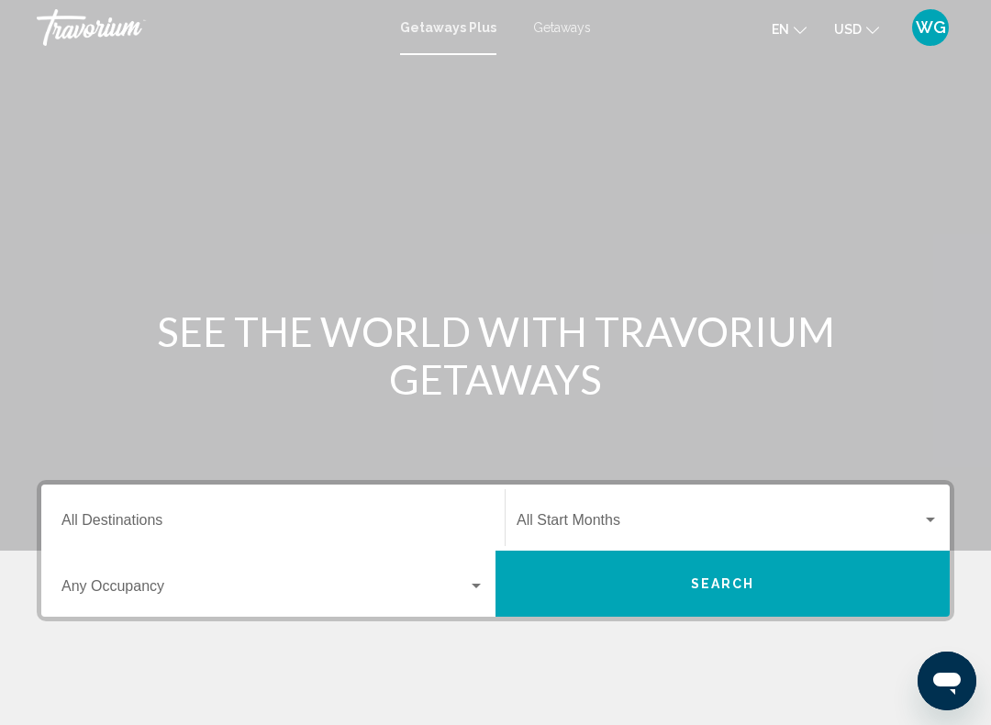
click at [217, 521] on input "Destination All Destinations" at bounding box center [272, 524] width 423 height 17
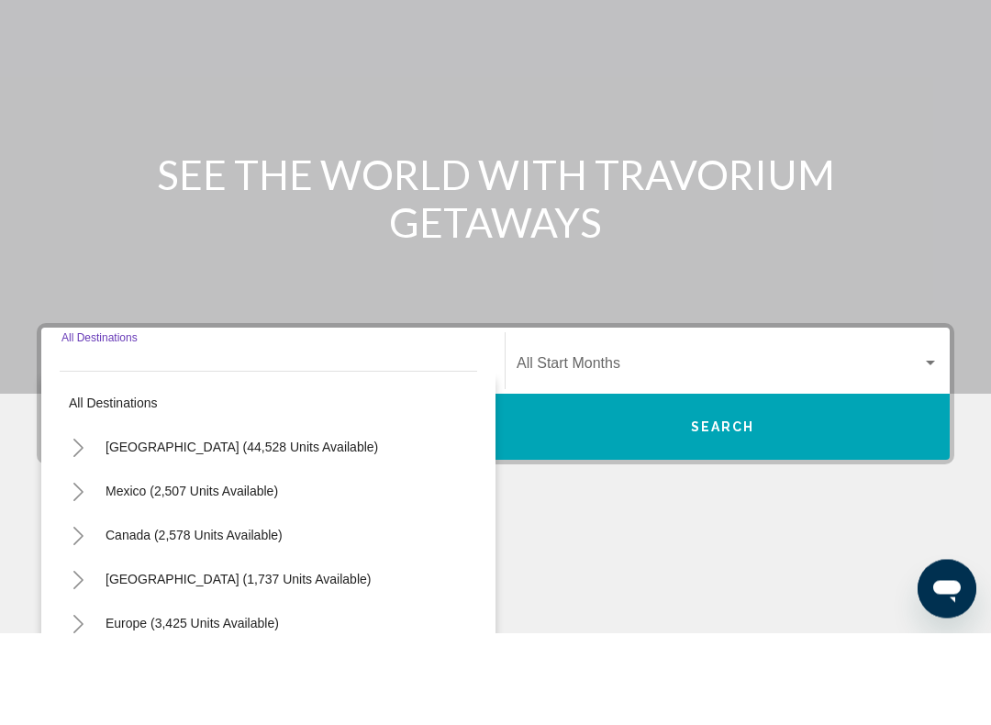
scroll to position [305, 0]
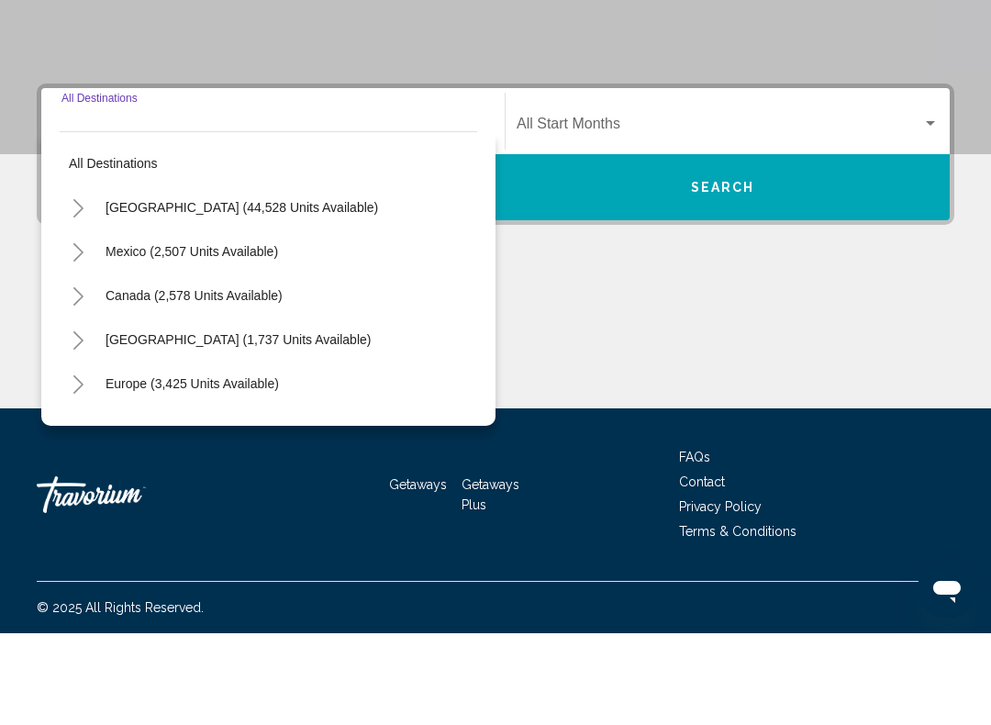
click at [237, 292] on span "[GEOGRAPHIC_DATA] (44,528 units available)" at bounding box center [242, 299] width 273 height 15
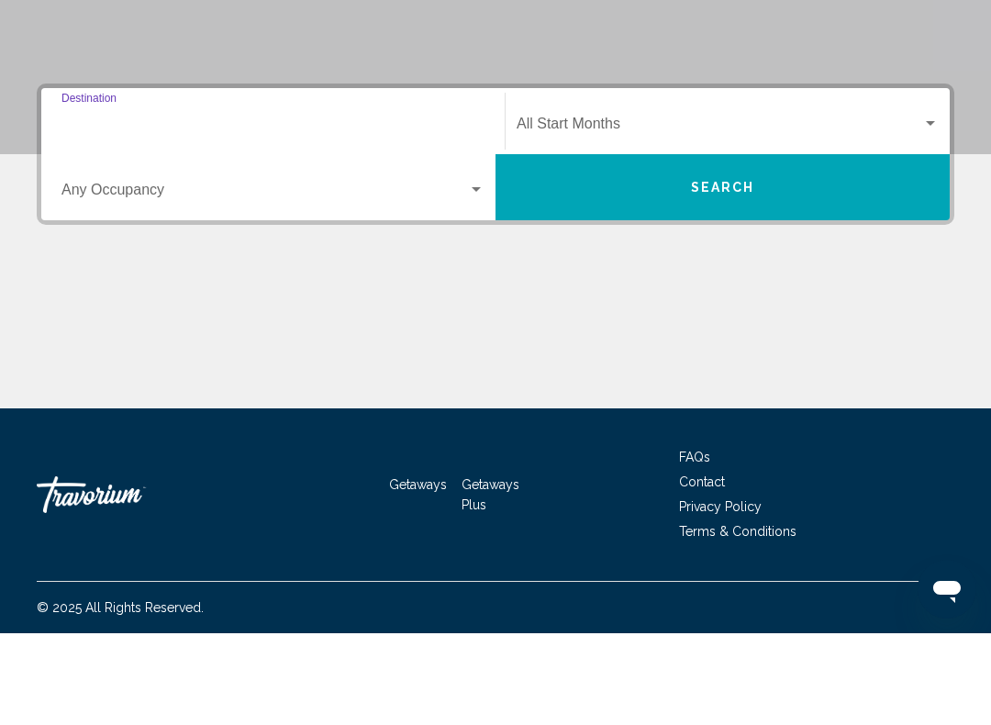
type input "**********"
click at [648, 211] on span "Search widget" at bounding box center [720, 219] width 406 height 17
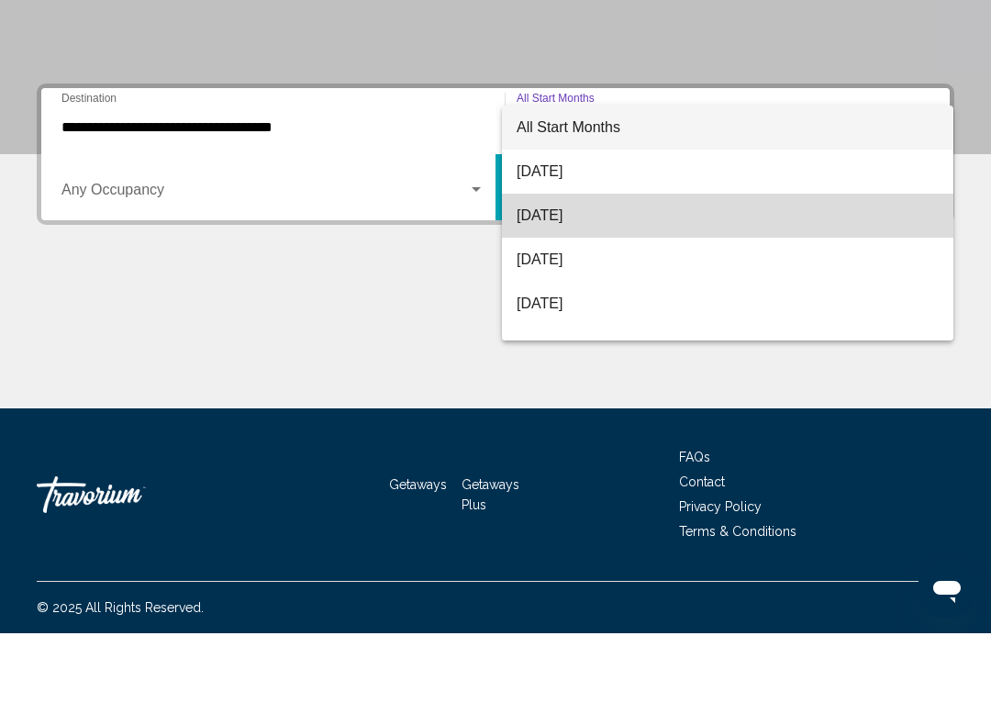
click at [589, 285] on span "[DATE]" at bounding box center [728, 307] width 422 height 44
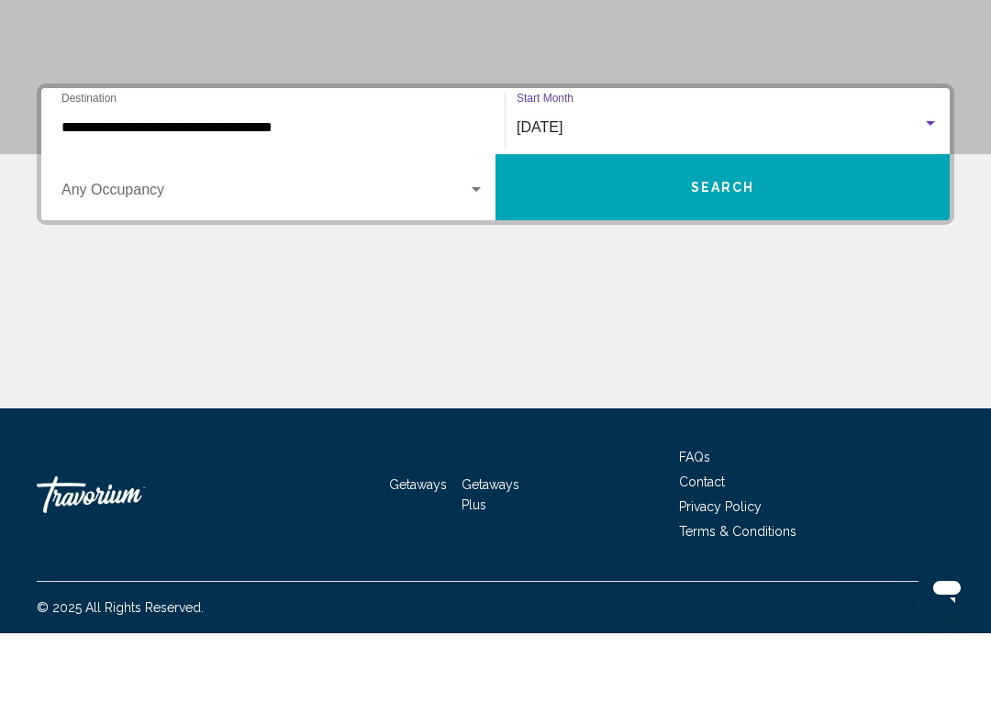
click at [482, 274] on div "Search widget" at bounding box center [476, 281] width 17 height 15
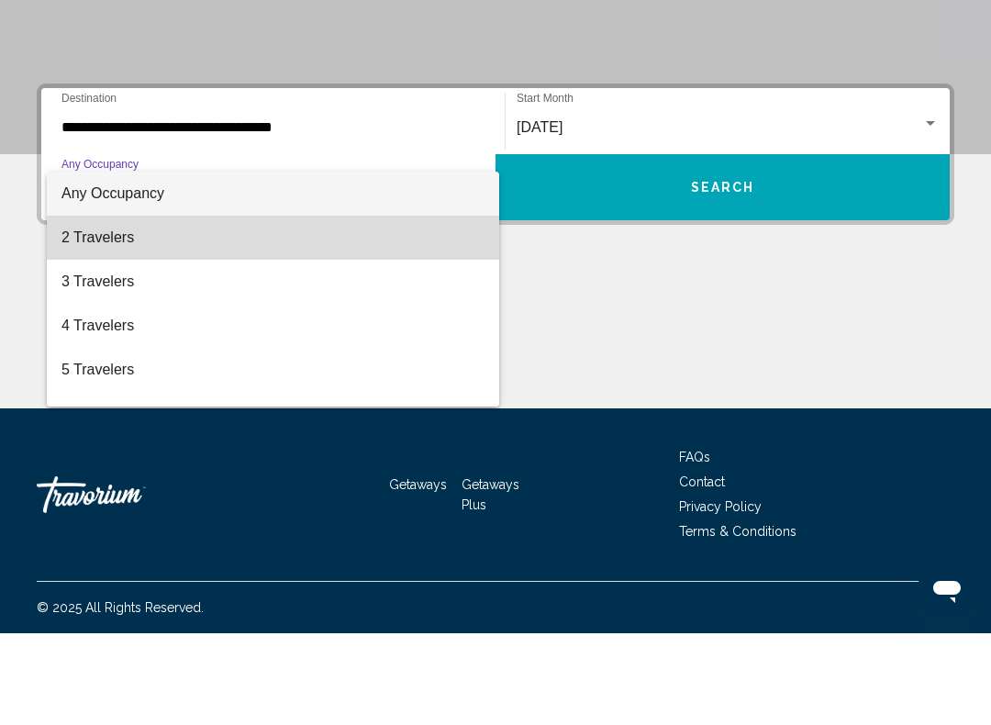
click at [124, 307] on span "2 Travelers" at bounding box center [272, 329] width 423 height 44
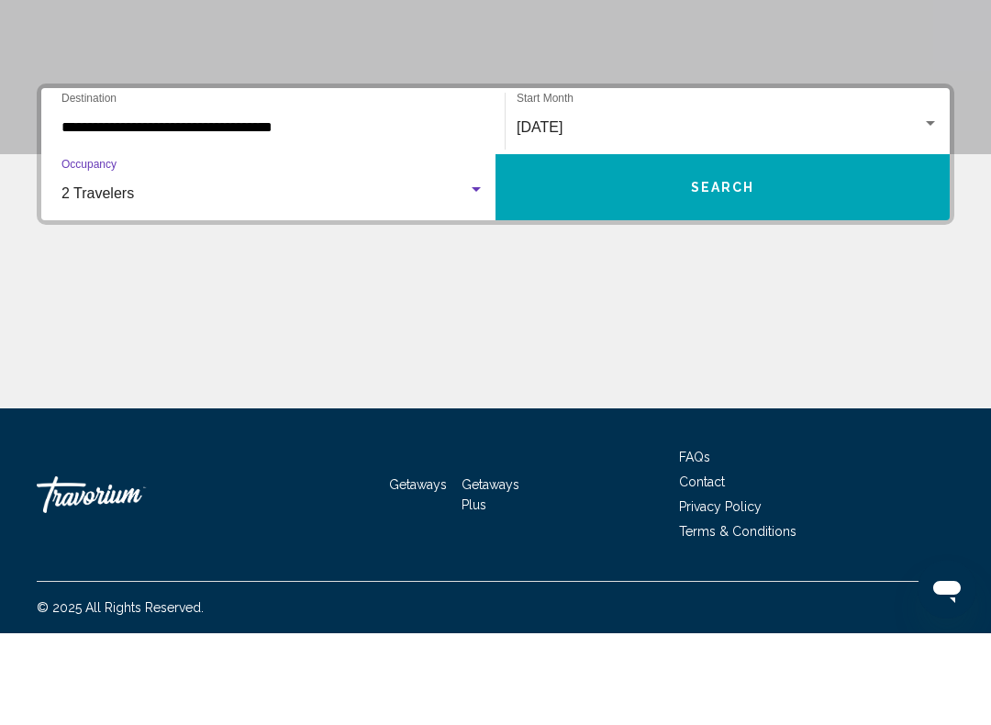
click at [736, 273] on span "Search" at bounding box center [723, 280] width 64 height 15
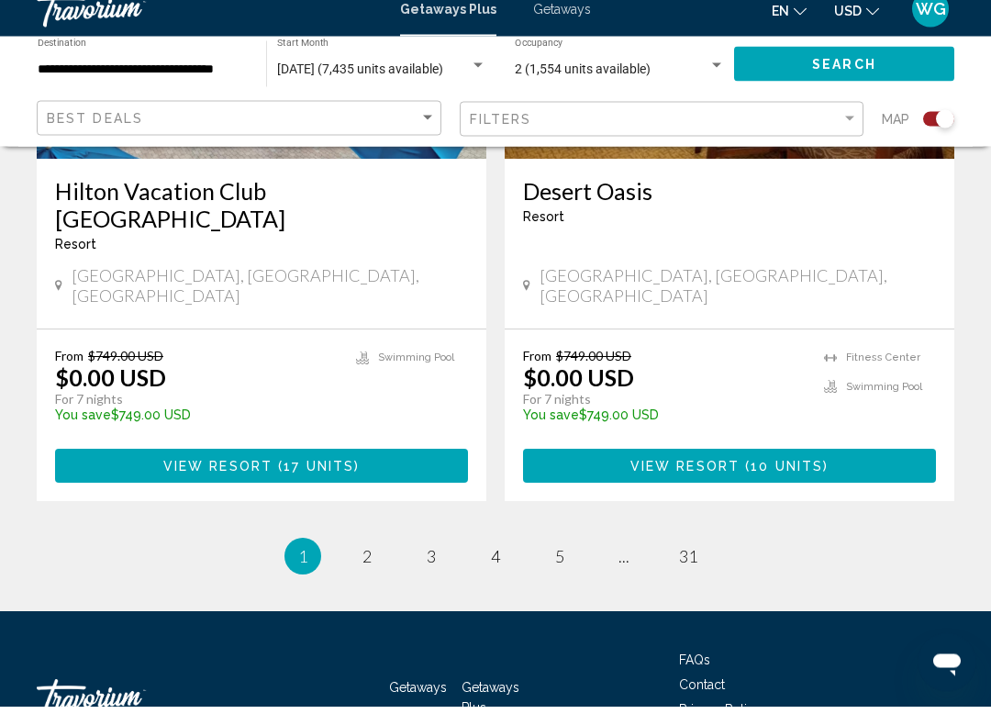
scroll to position [4081, 0]
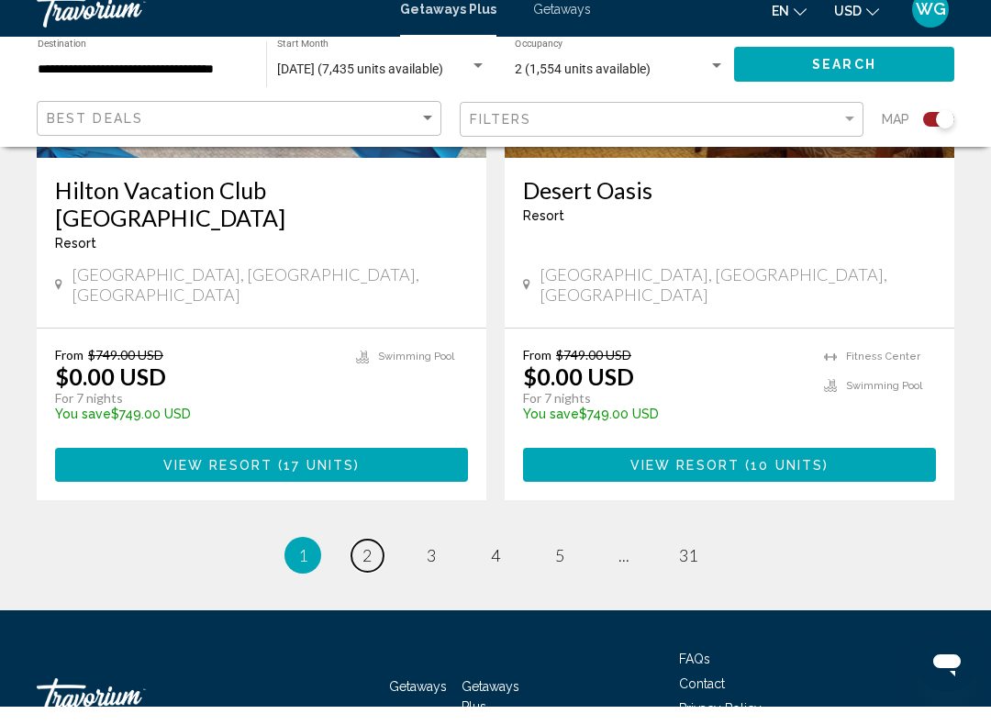
click at [376, 558] on link "page 2" at bounding box center [367, 574] width 32 height 32
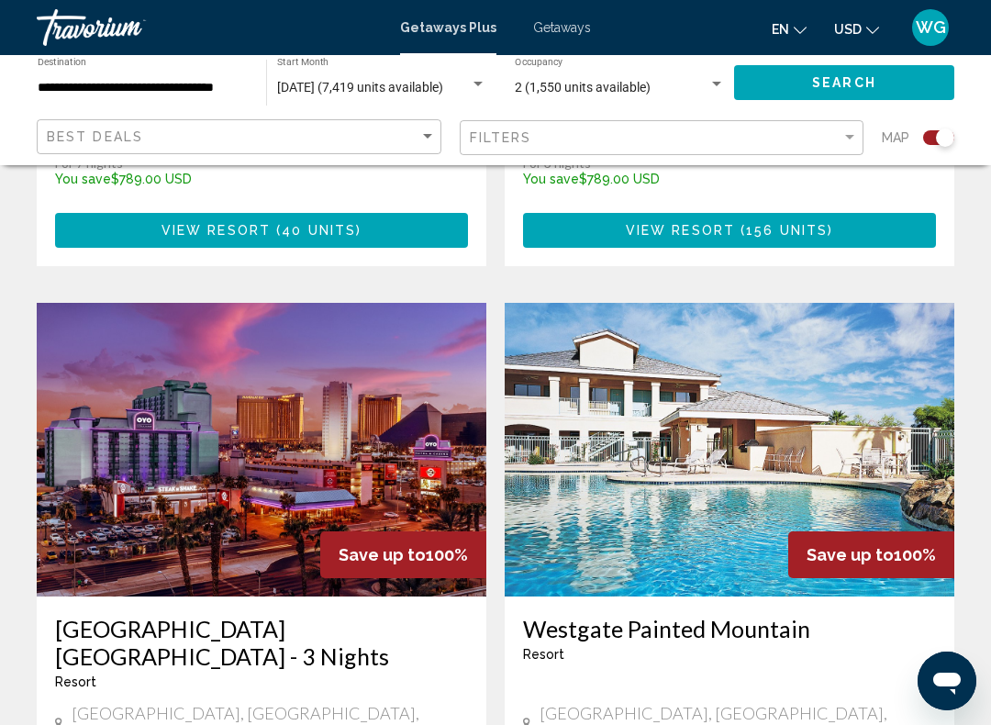
scroll to position [3831, 0]
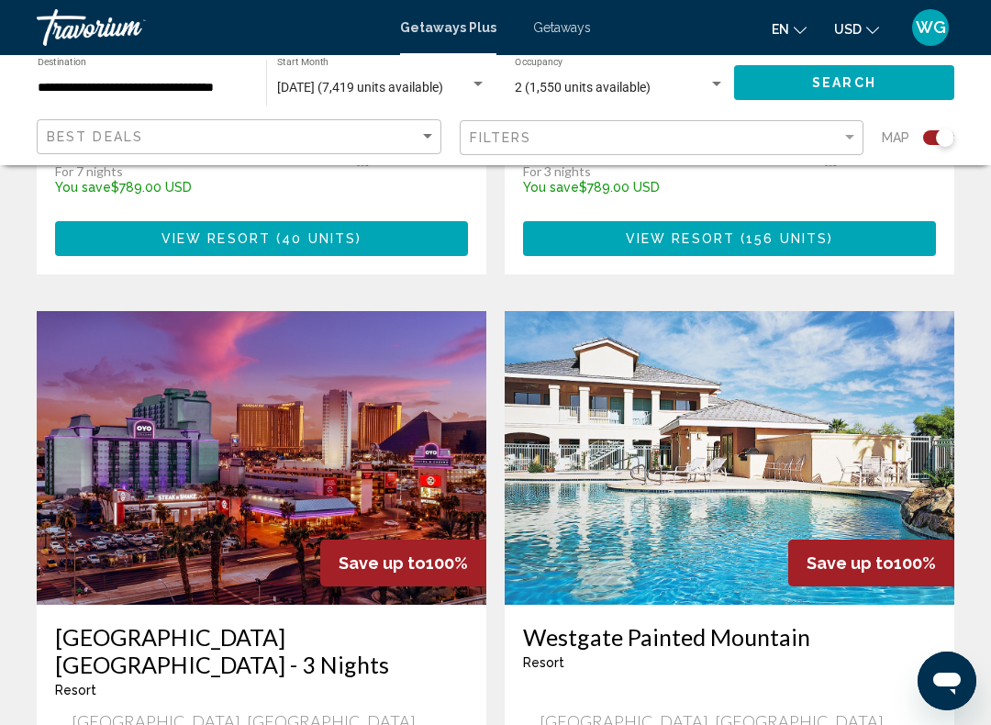
click at [296, 623] on h3 "[GEOGRAPHIC_DATA] [GEOGRAPHIC_DATA] - 3 Nights" at bounding box center [261, 650] width 413 height 55
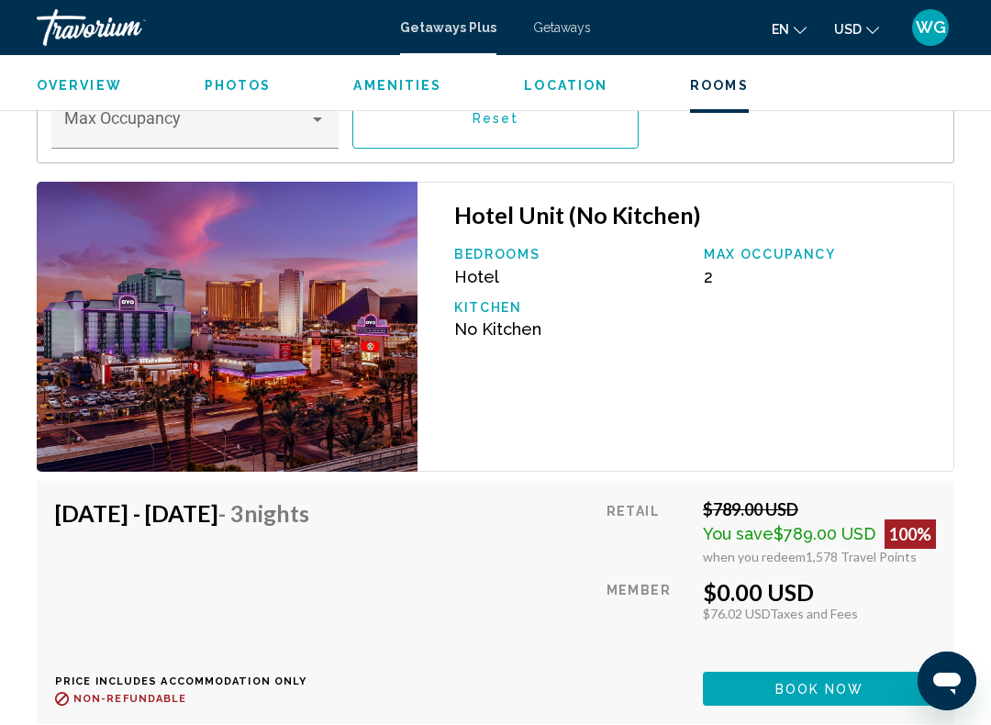
scroll to position [3206, 0]
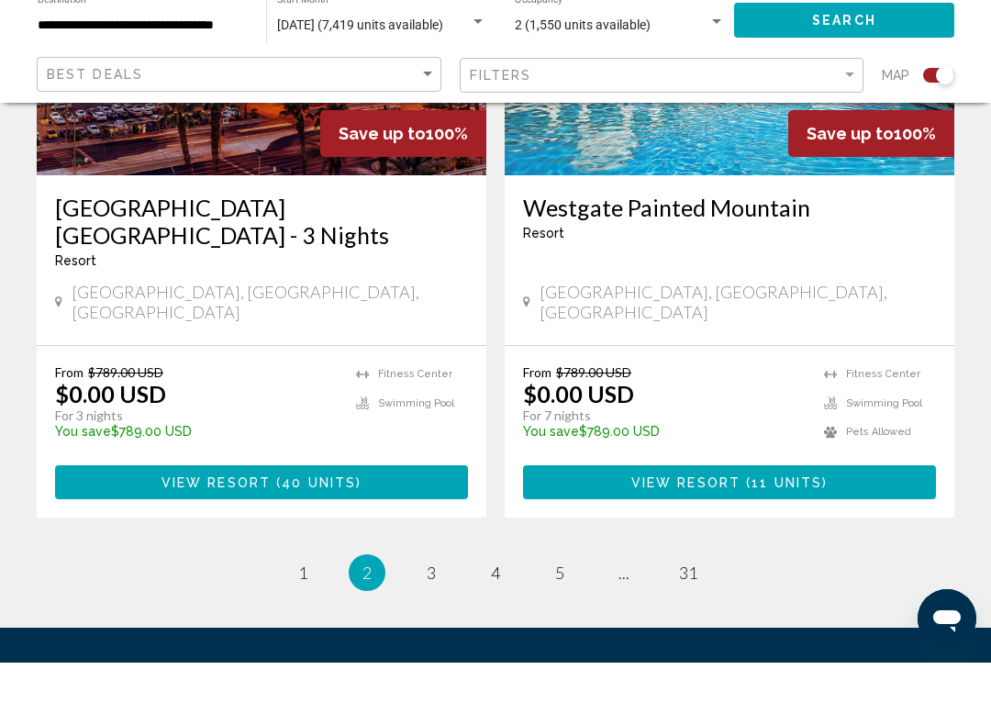
scroll to position [4186, 0]
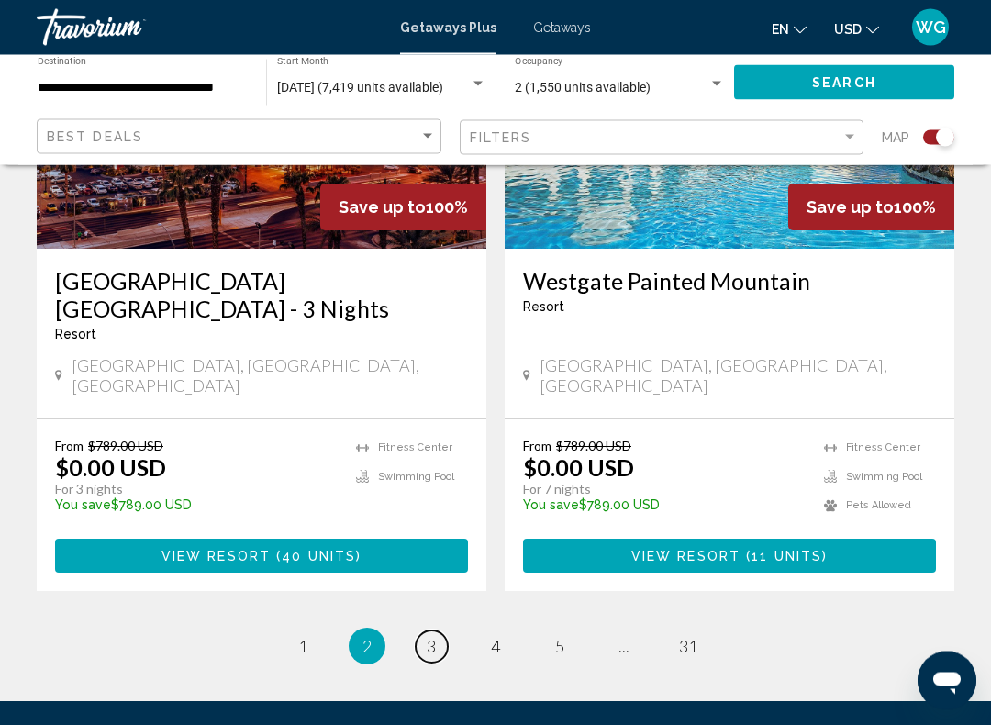
click at [441, 631] on link "page 3" at bounding box center [432, 647] width 32 height 32
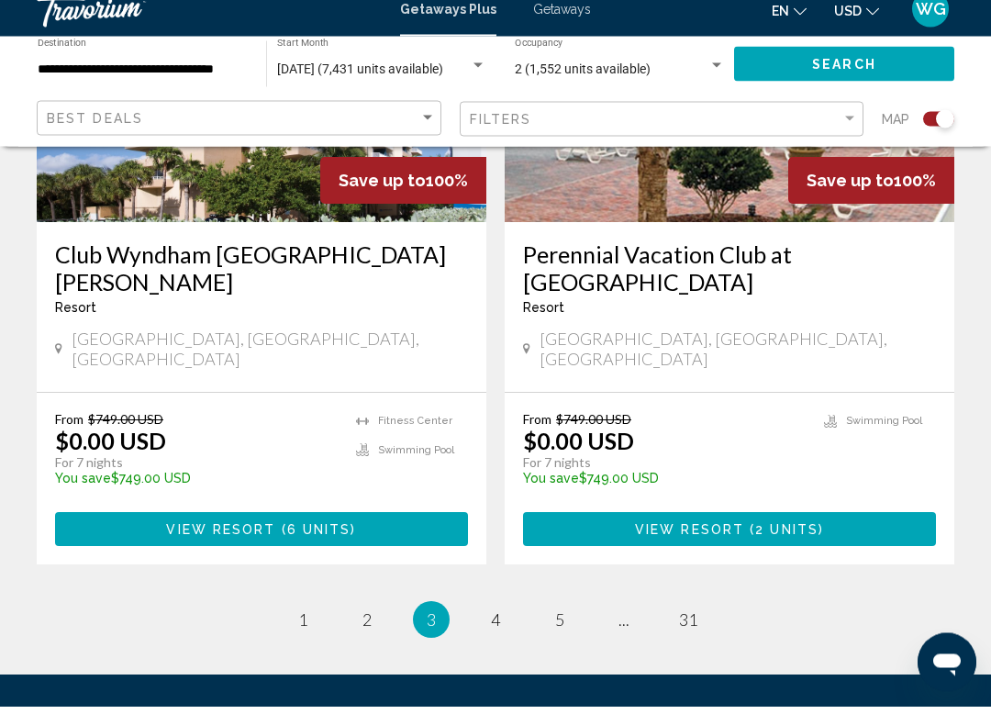
scroll to position [4199, 0]
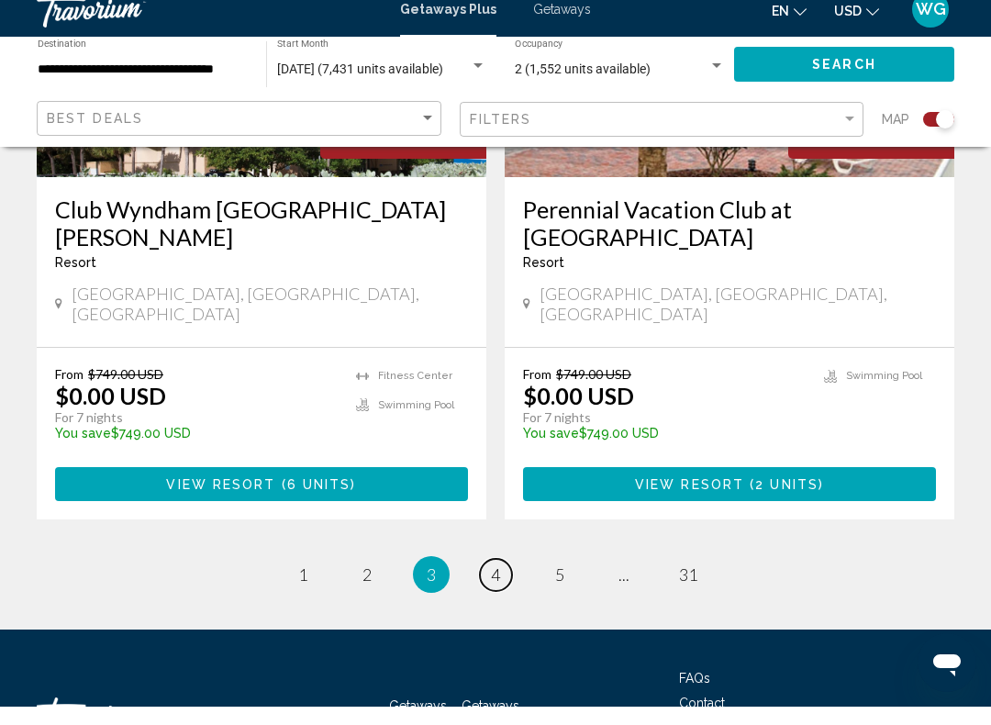
click at [493, 583] on span "4" at bounding box center [495, 593] width 9 height 20
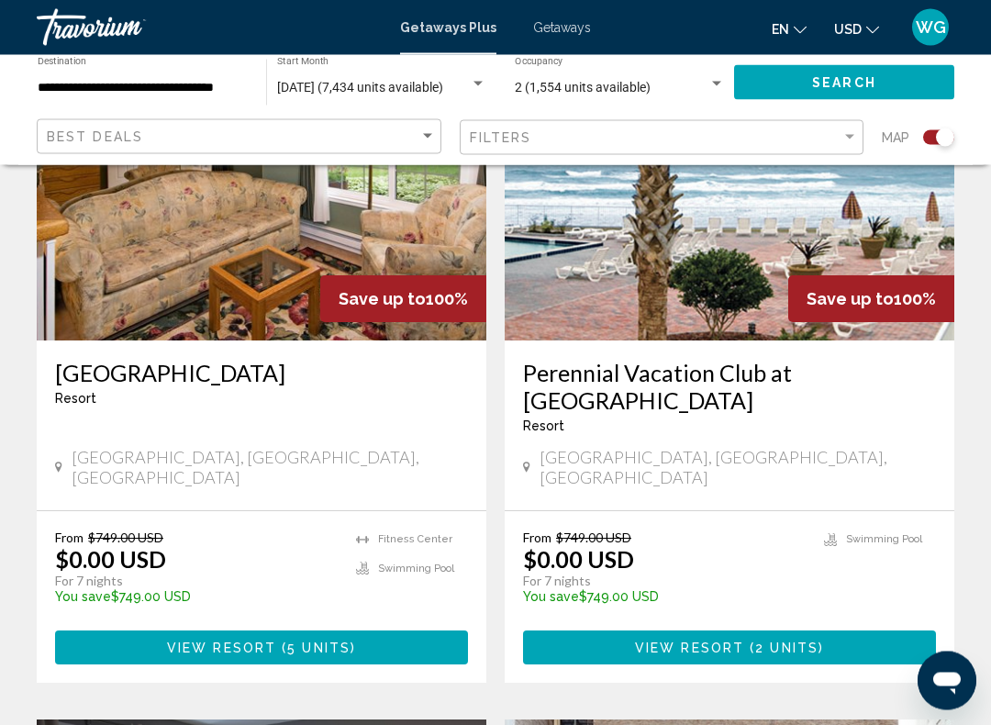
scroll to position [2073, 0]
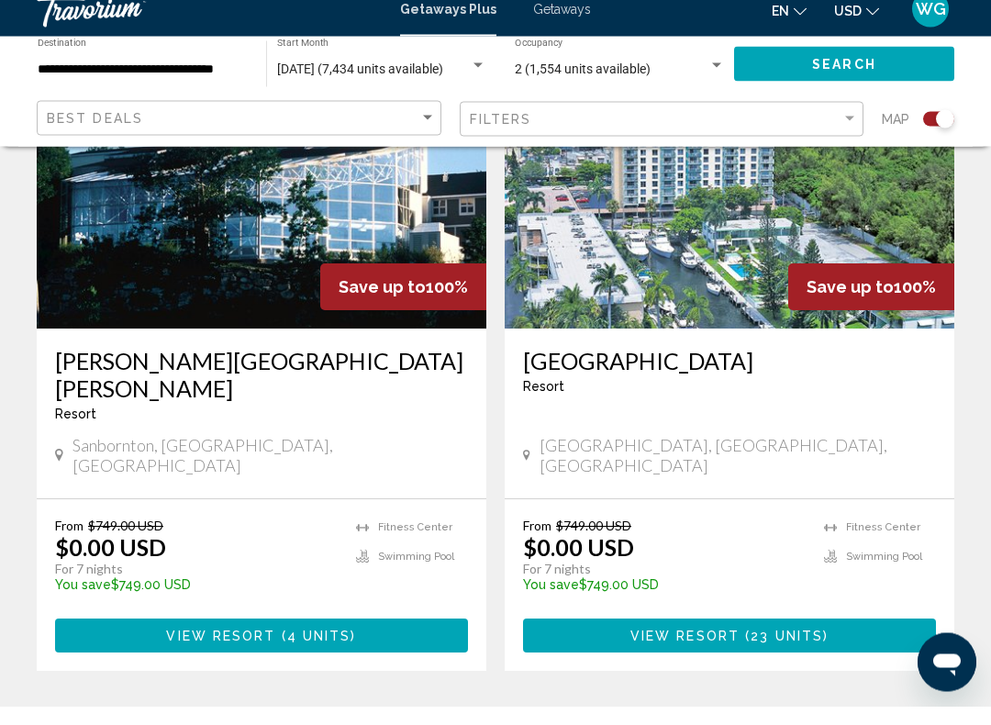
click at [757, 647] on span "View Resort ( 23 units )" at bounding box center [729, 654] width 198 height 15
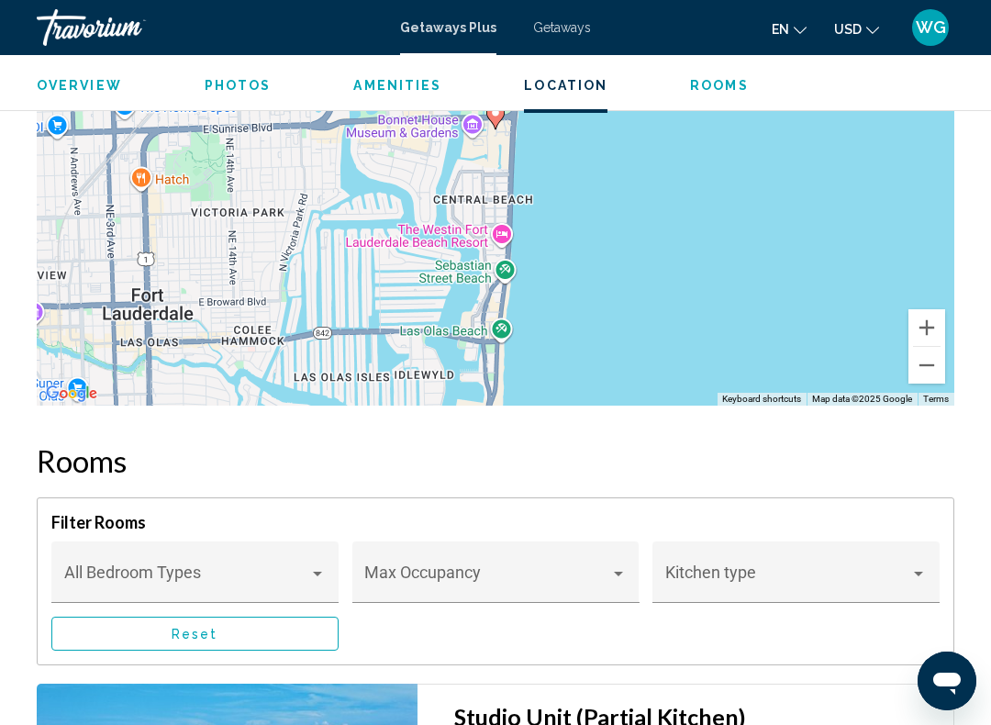
scroll to position [3569, 0]
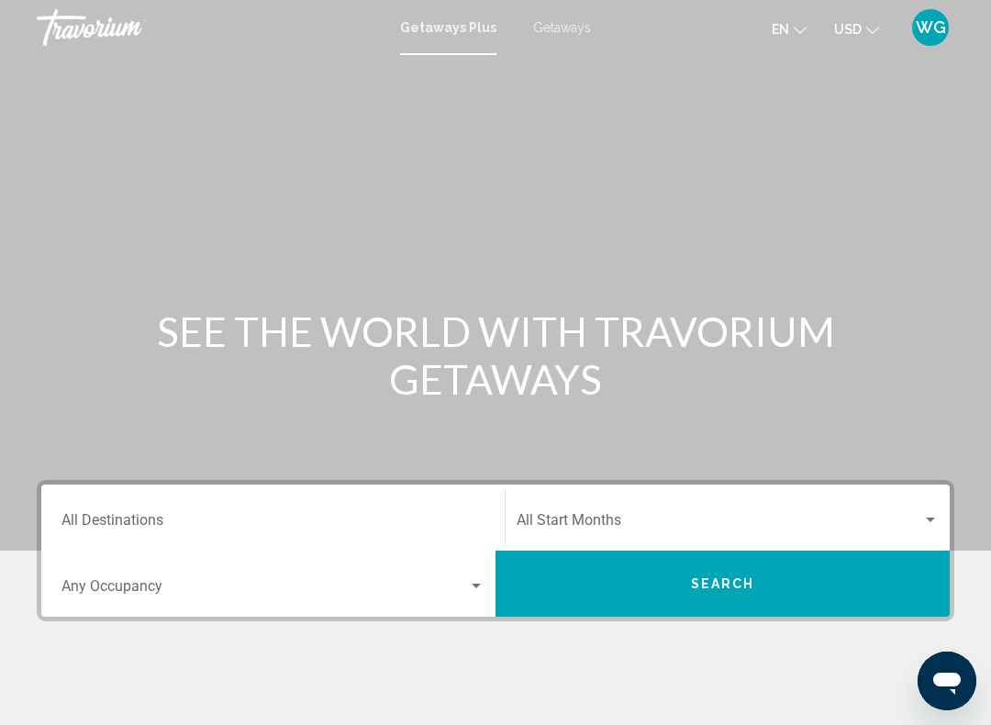
click at [705, 510] on div "Start Month All Start Months" at bounding box center [728, 518] width 422 height 58
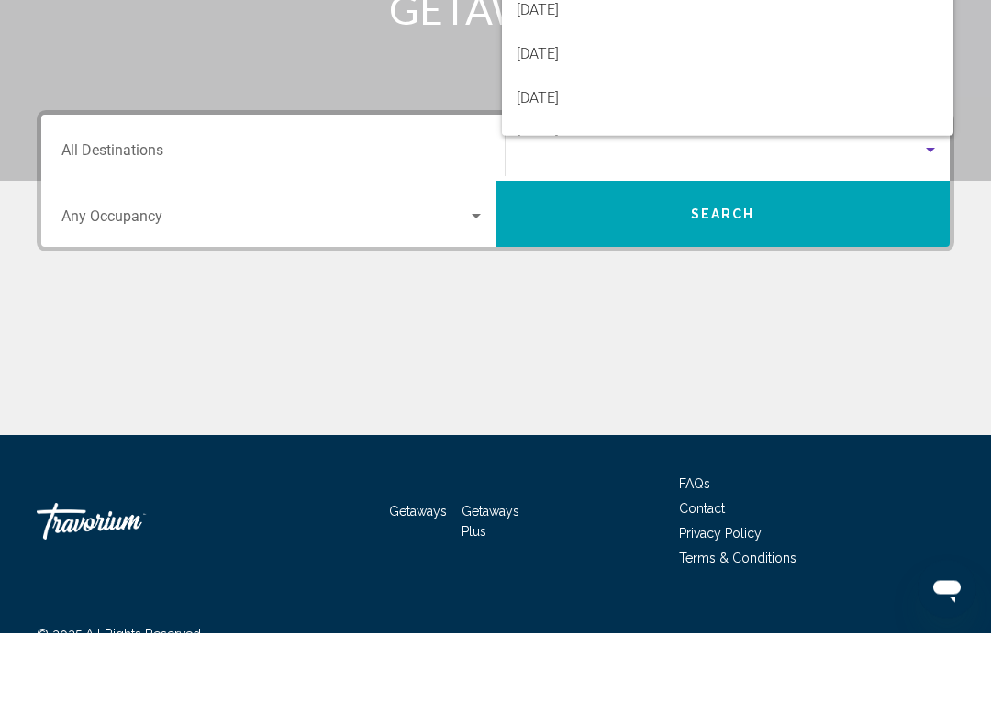
scroll to position [305, 0]
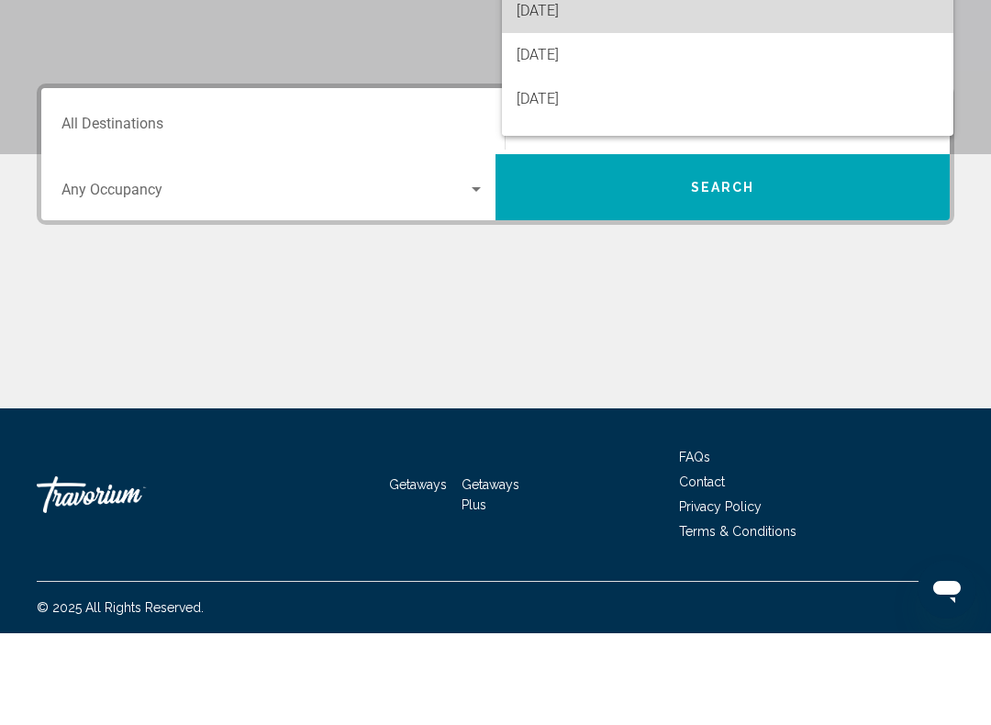
click at [603, 81] on span "[DATE]" at bounding box center [728, 103] width 422 height 44
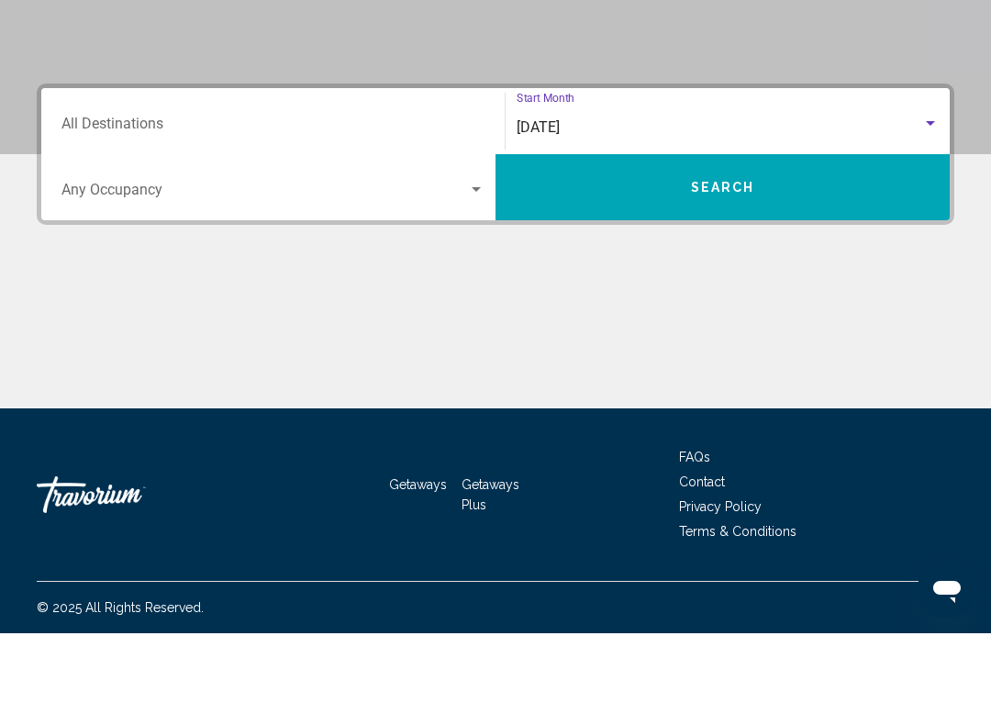
click at [485, 251] on div "Occupancy Any Occupancy" at bounding box center [272, 280] width 445 height 58
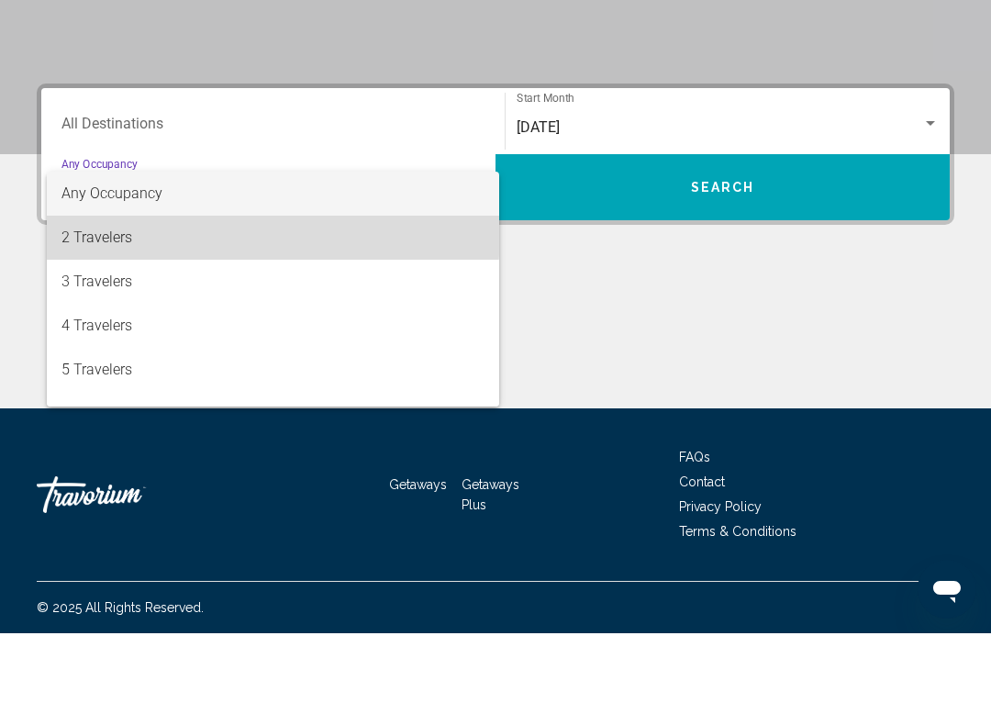
click at [131, 307] on span "2 Travelers" at bounding box center [272, 329] width 423 height 44
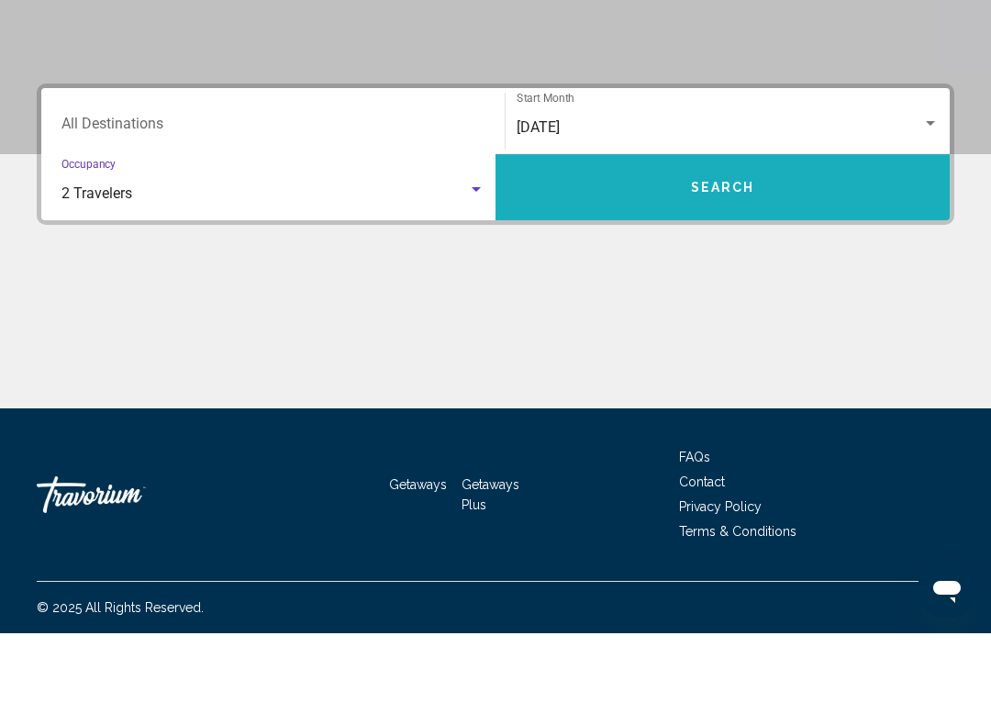
click at [714, 273] on span "Search" at bounding box center [723, 280] width 64 height 15
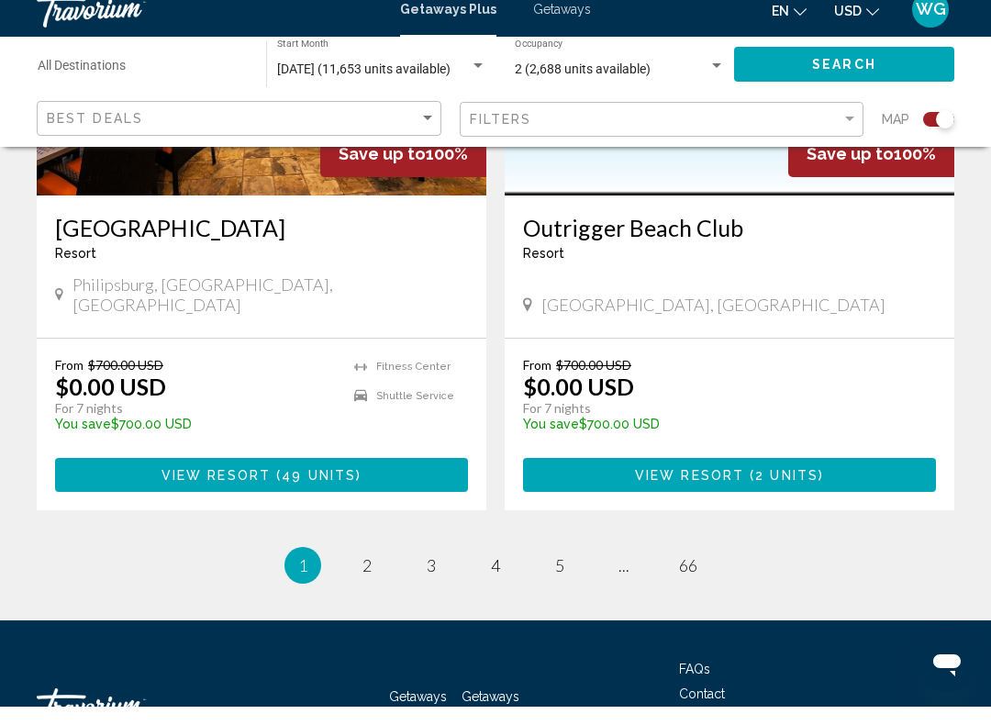
scroll to position [4170, 0]
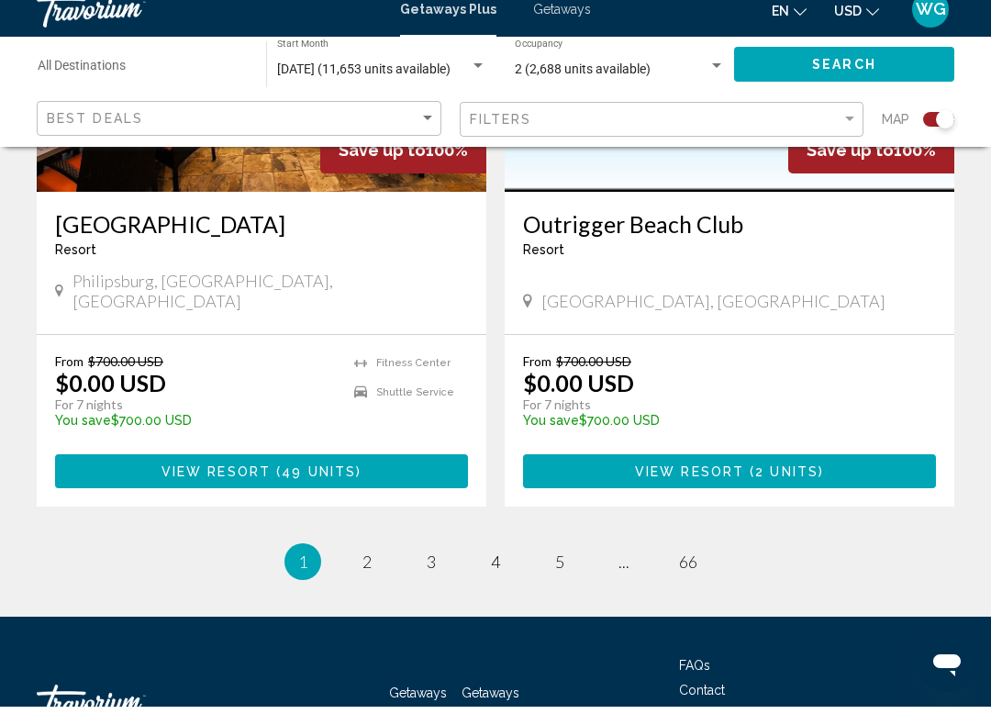
click at [382, 562] on ul "1 / 66 You're on page 1 page 2 page 3 page 4 page 5 page ... page 66" at bounding box center [496, 580] width 918 height 37
click at [374, 564] on link "page 2" at bounding box center [367, 580] width 32 height 32
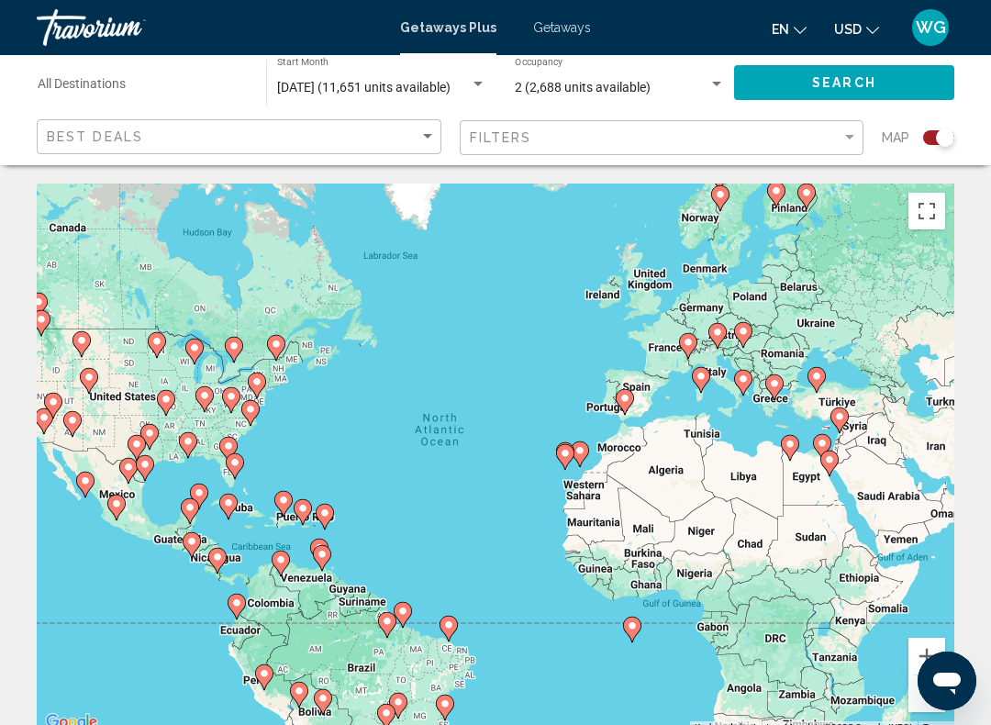
click at [166, 84] on input "Destination All Destinations" at bounding box center [143, 88] width 210 height 15
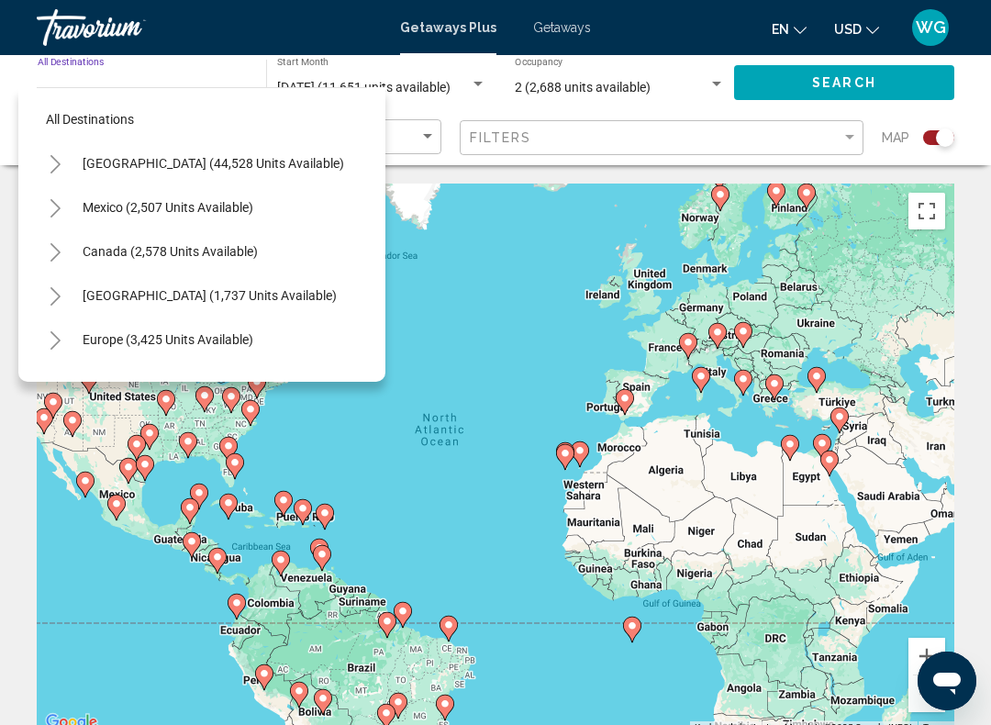
click at [206, 160] on span "[GEOGRAPHIC_DATA] (44,528 units available)" at bounding box center [214, 163] width 262 height 15
type input "**********"
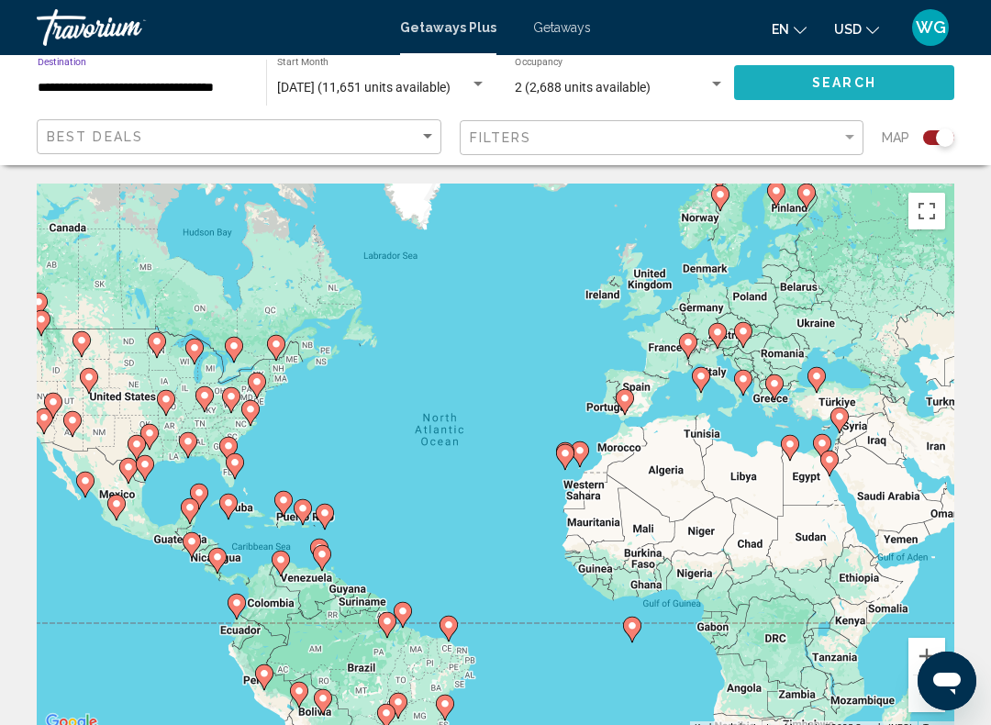
click at [845, 84] on span "Search" at bounding box center [844, 83] width 64 height 15
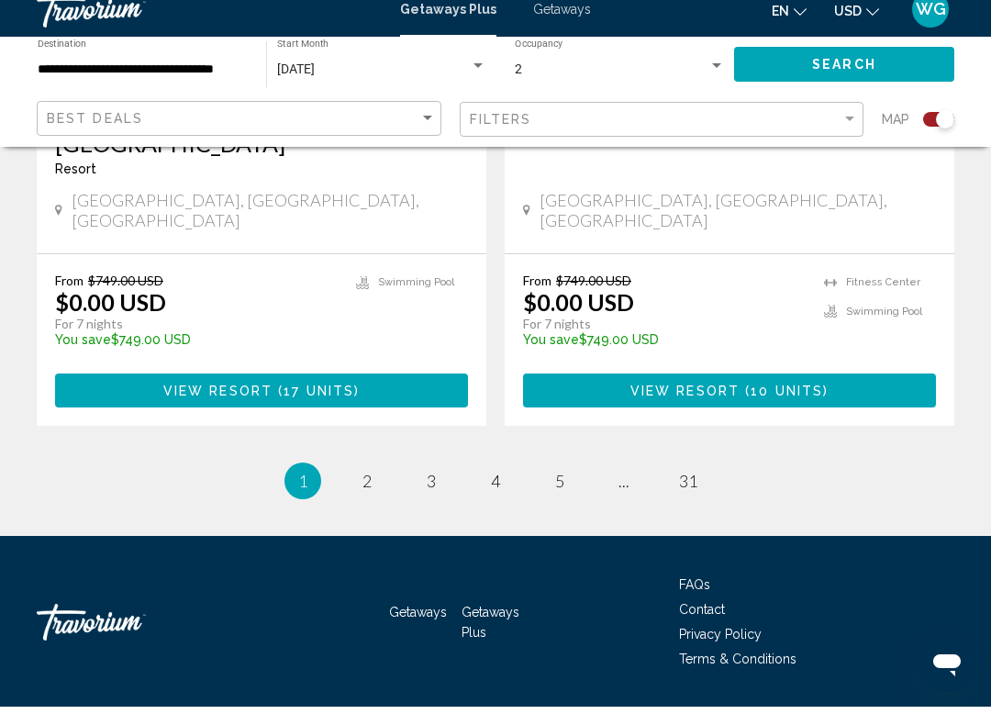
scroll to position [4170, 0]
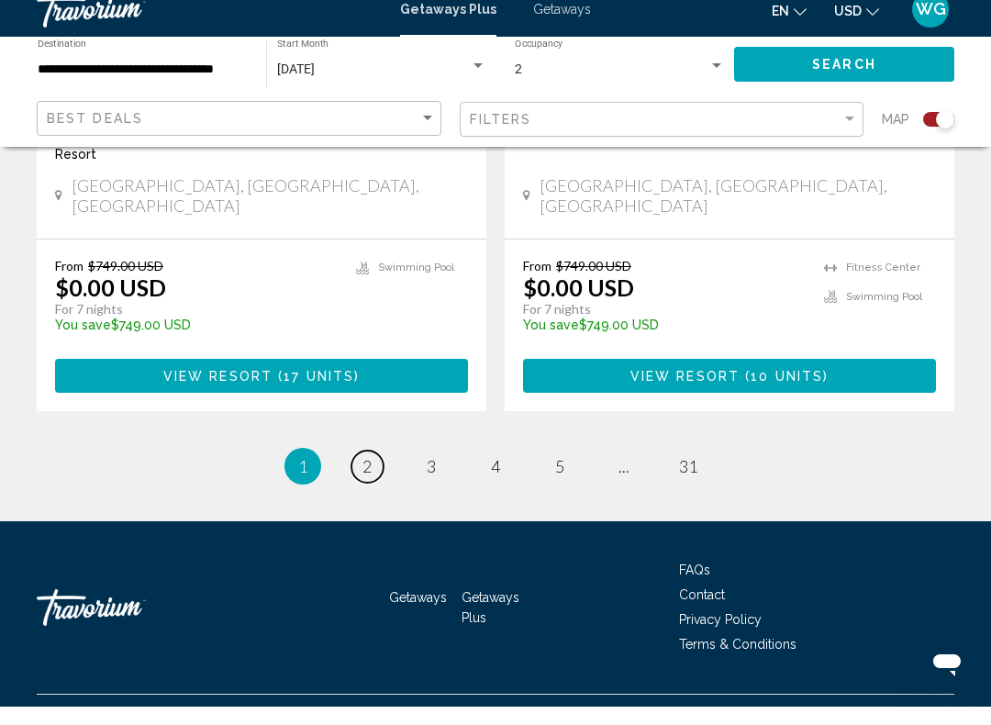
click at [375, 469] on link "page 2" at bounding box center [367, 485] width 32 height 32
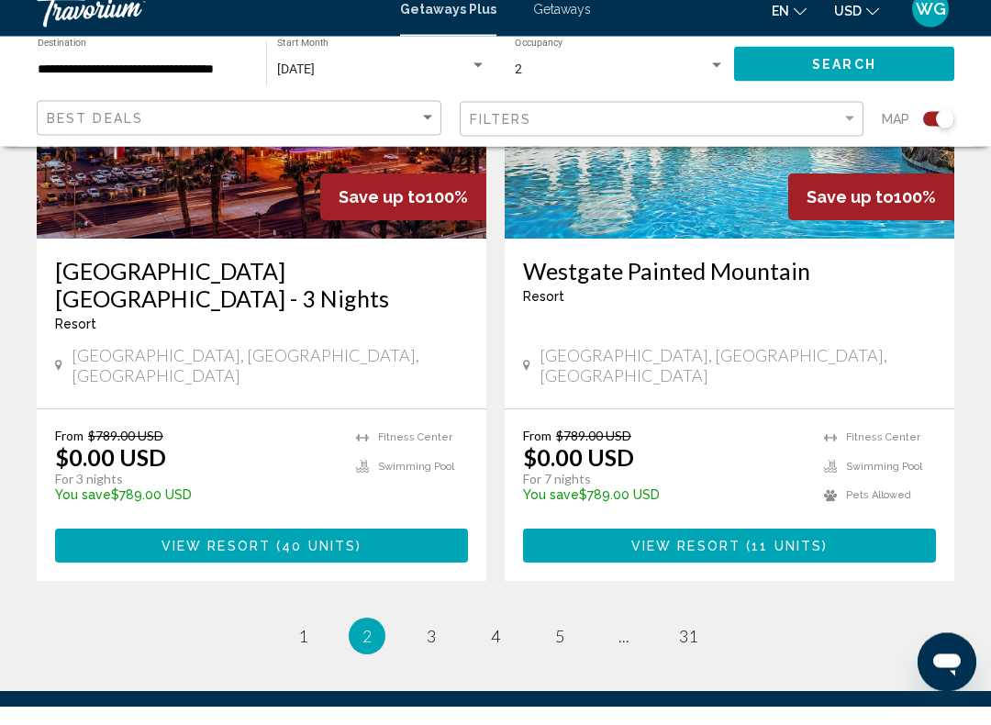
scroll to position [4198, 0]
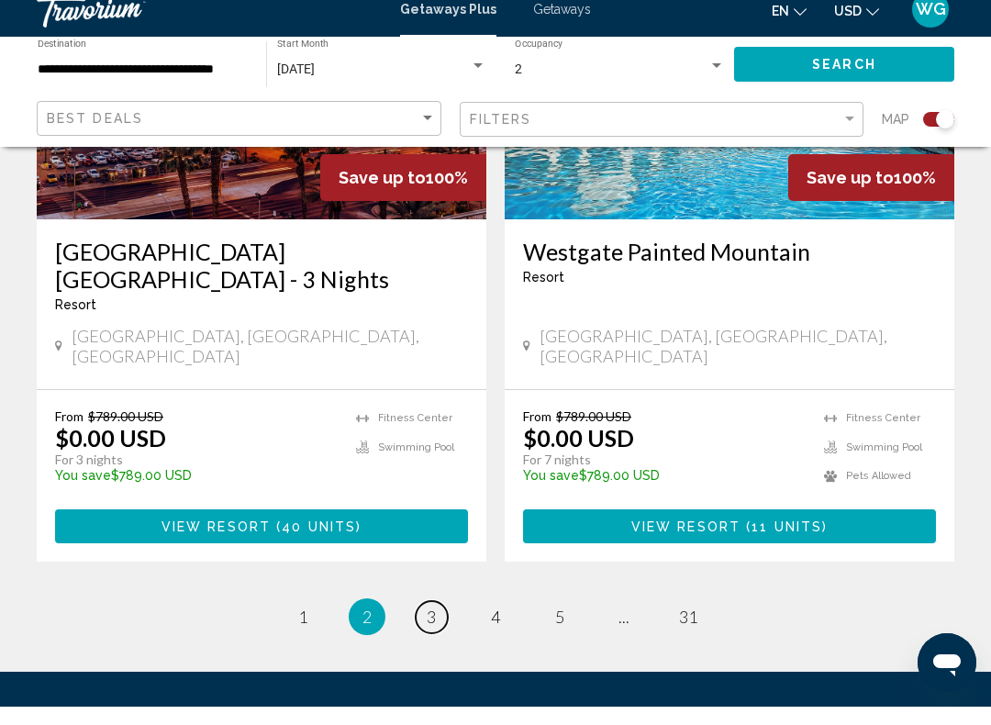
click at [444, 619] on link "page 3" at bounding box center [432, 635] width 32 height 32
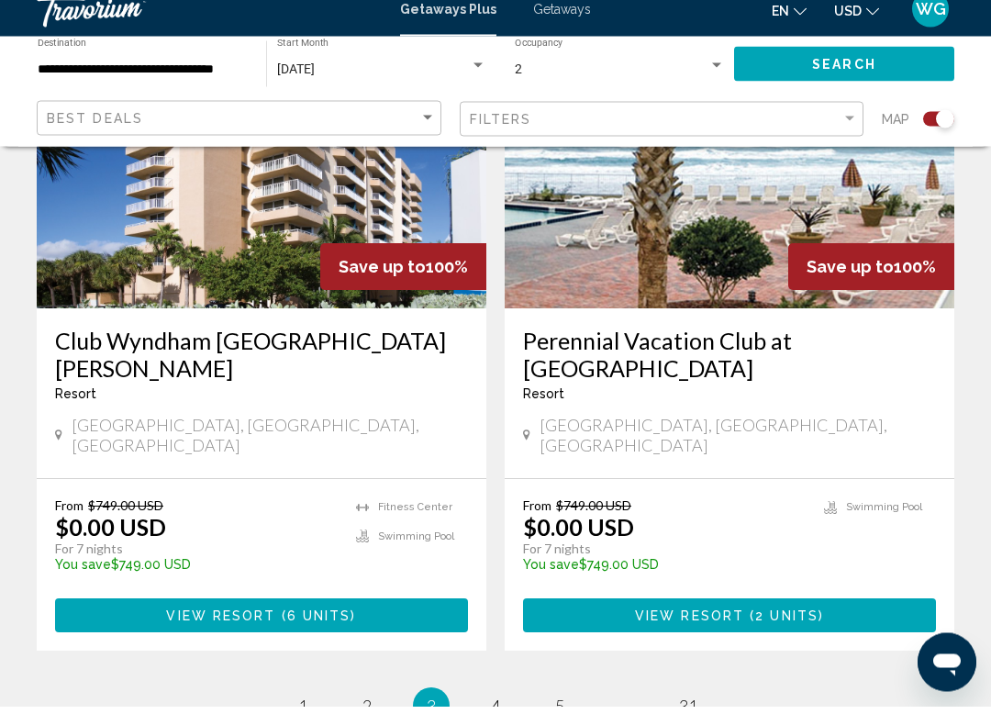
scroll to position [4070, 0]
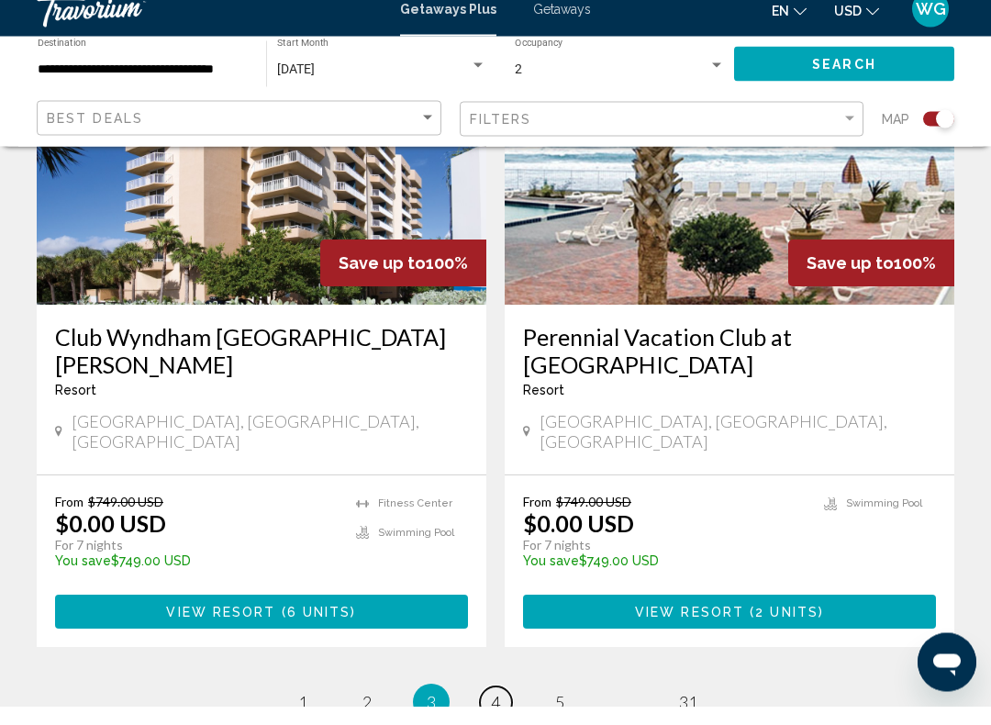
click at [507, 706] on link "page 4" at bounding box center [496, 722] width 32 height 32
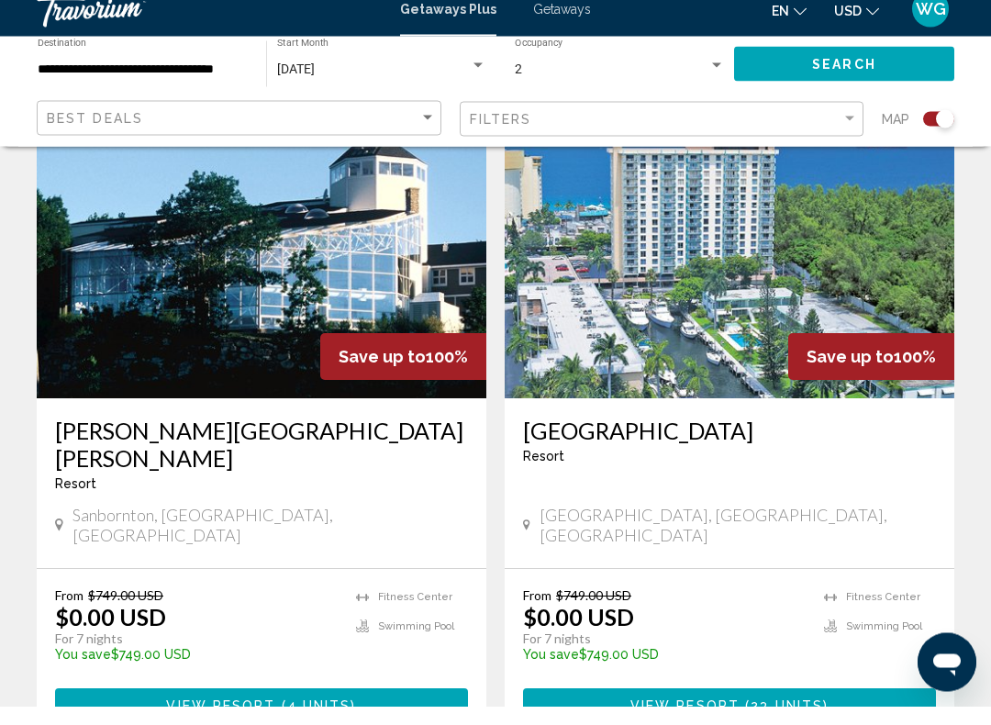
scroll to position [4004, 0]
click at [959, 442] on app-exchanges-search-item "Save up to 100% [GEOGRAPHIC_DATA] - This is an adults only resort [GEOGRAPHIC_D…" at bounding box center [730, 441] width 468 height 636
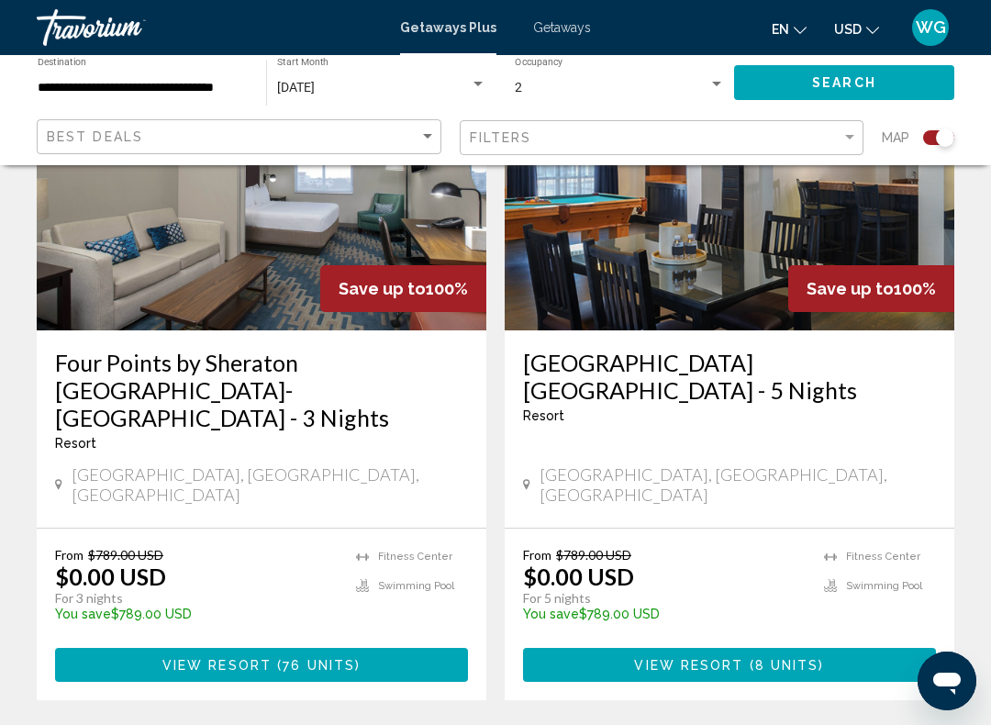
scroll to position [779, 0]
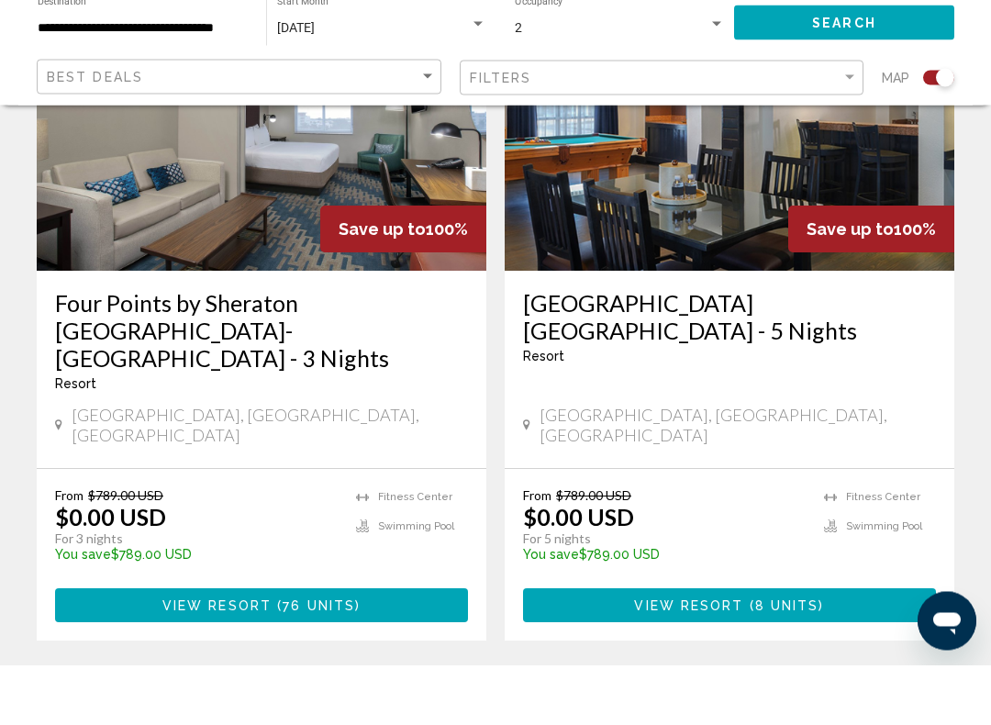
click at [726, 530] on div "From $789.00 USD $0.00 USD For 5 nights You save $789.00 USD temp [GEOGRAPHIC_D…" at bounding box center [730, 616] width 450 height 172
click at [676, 350] on h3 "[GEOGRAPHIC_DATA] [GEOGRAPHIC_DATA] - 5 Nights" at bounding box center [729, 377] width 413 height 55
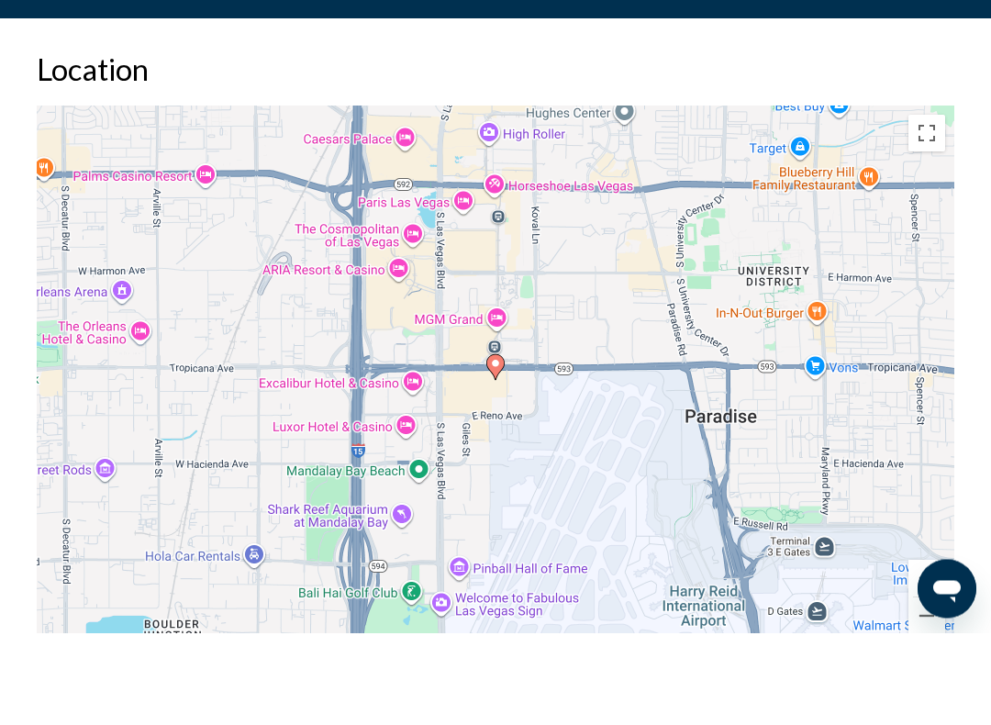
scroll to position [2367, 0]
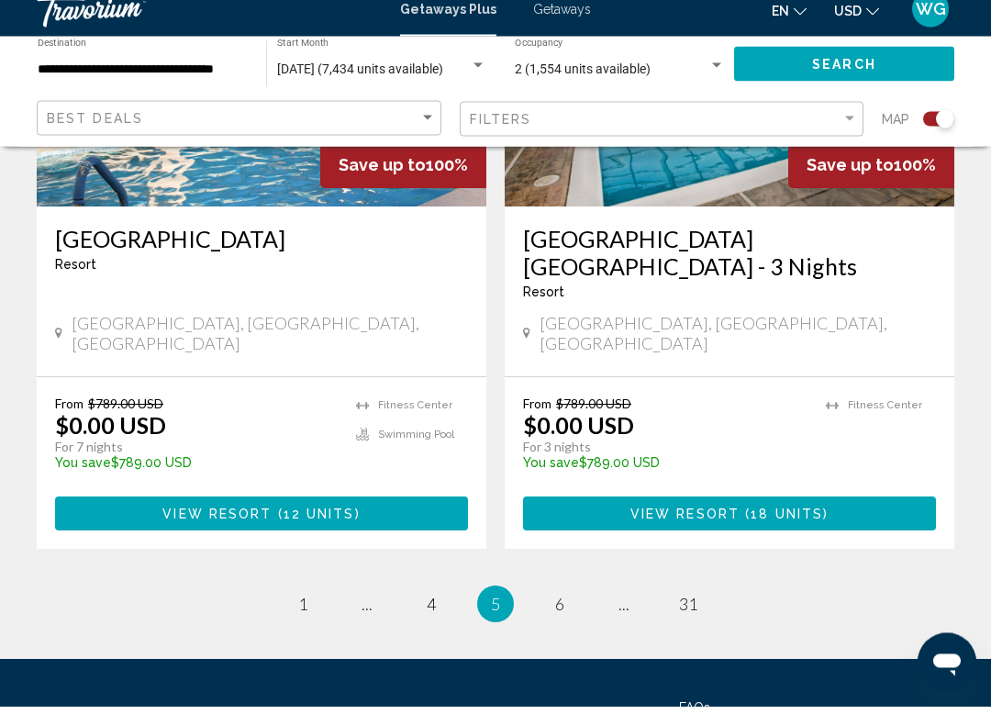
scroll to position [4281, 0]
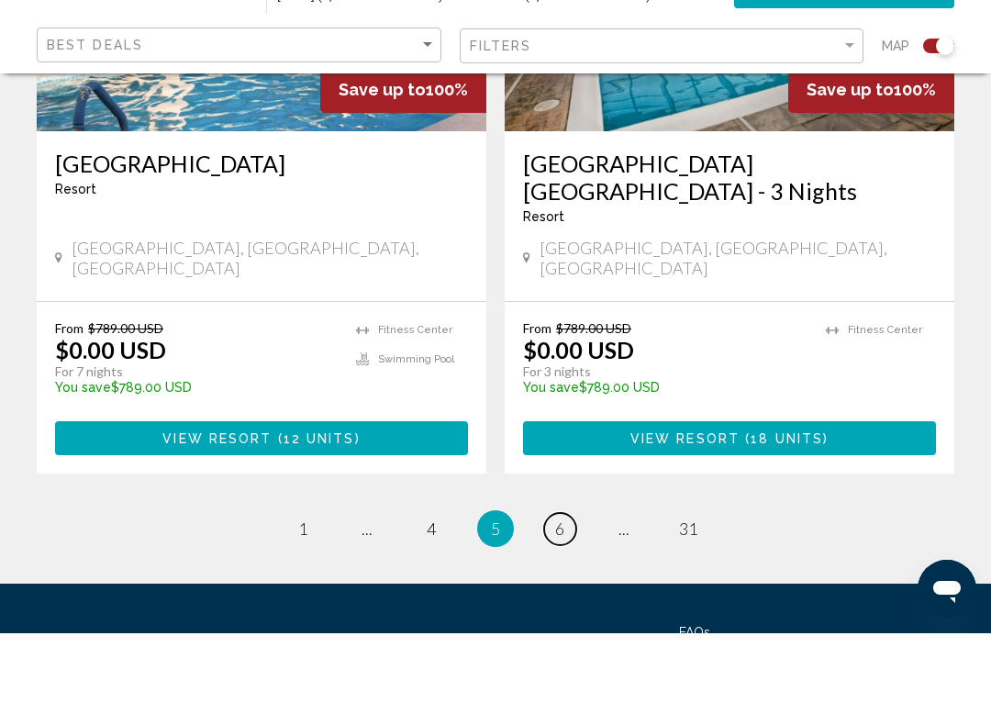
click at [571, 605] on link "page 6" at bounding box center [560, 621] width 32 height 32
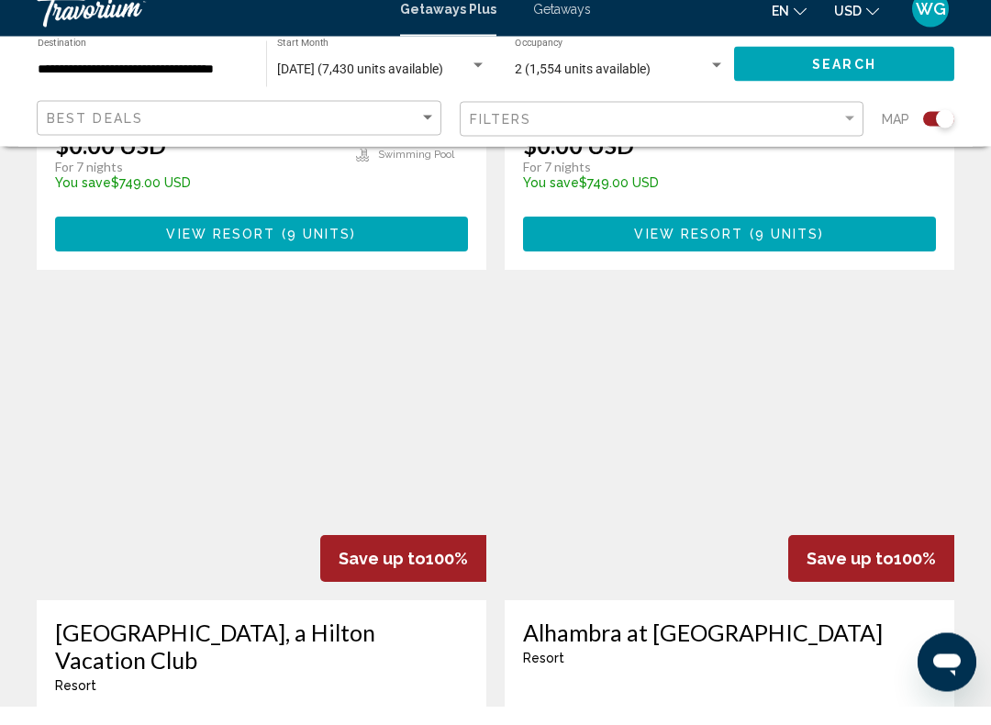
scroll to position [3858, 0]
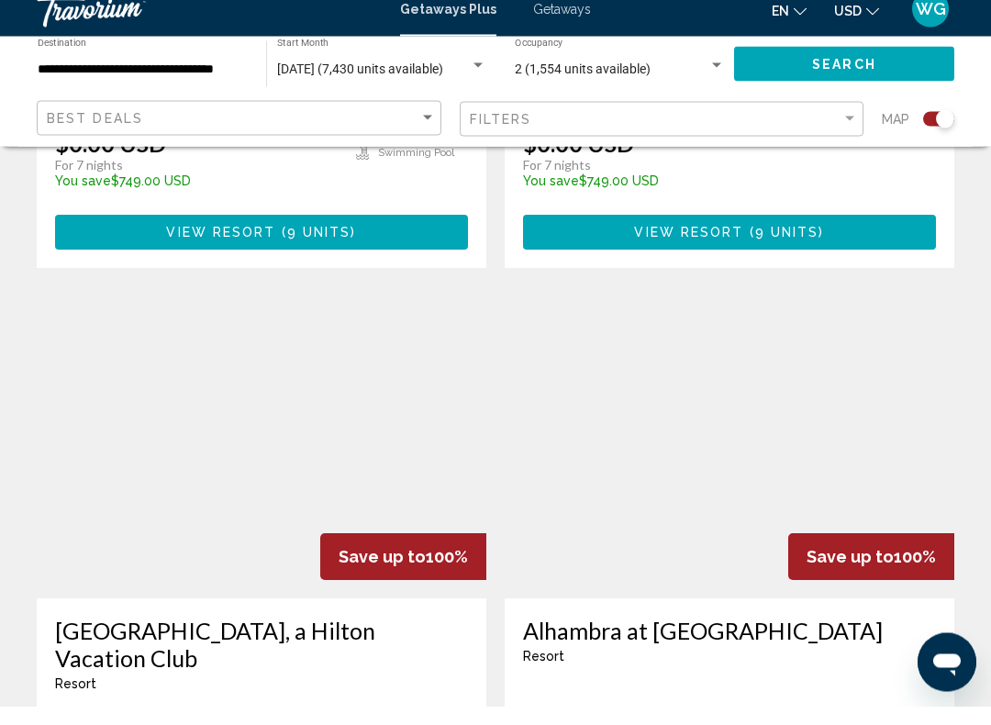
click at [246, 636] on h3 "[GEOGRAPHIC_DATA], a Hilton Vacation Club" at bounding box center [261, 663] width 413 height 55
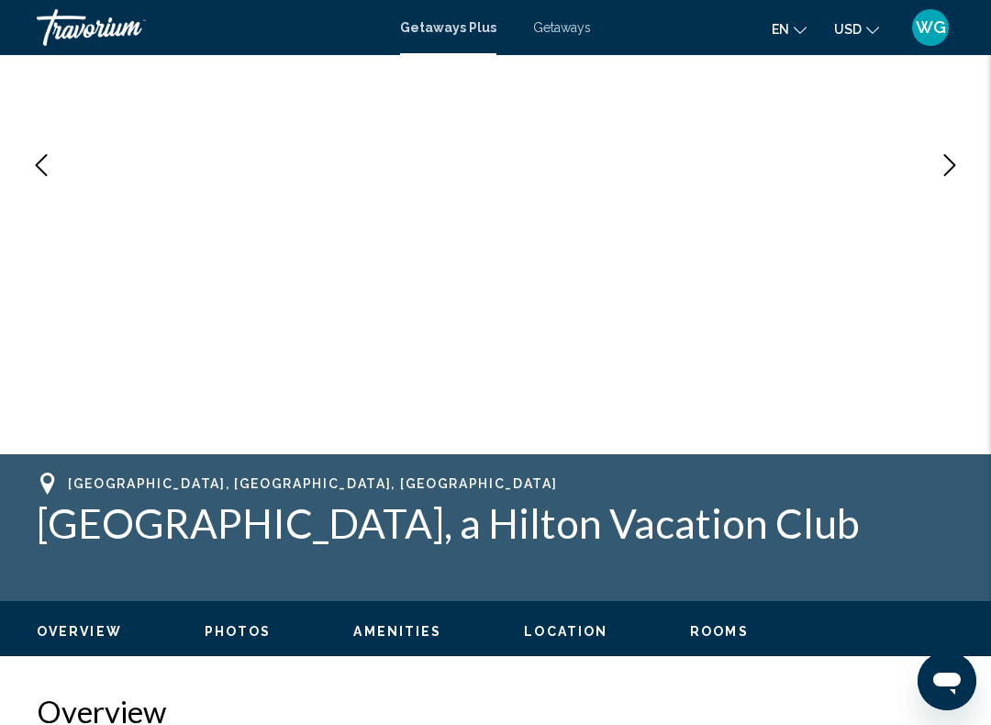
scroll to position [325, 0]
